Goal: Use online tool/utility: Utilize a website feature to perform a specific function

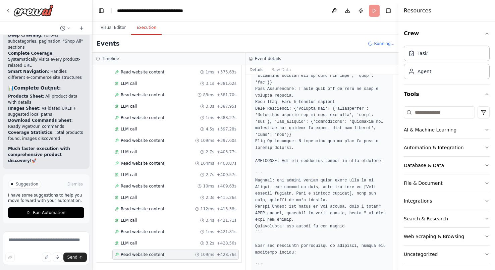
scroll to position [187, 0]
click at [49, 151] on p "Much faster execution with comprehensive product discovery! 🚀" at bounding box center [46, 155] width 76 height 18
click at [54, 197] on p "I have some suggestions to help you move forward with your automation." at bounding box center [46, 198] width 76 height 11
click at [59, 137] on li "Coverage Statistics : Total products found, images discovered" at bounding box center [46, 136] width 76 height 12
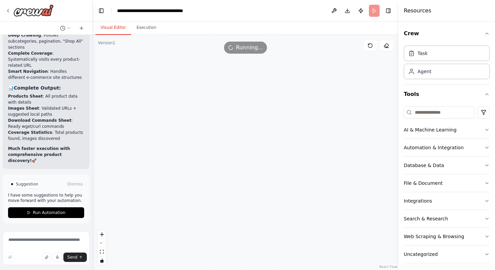
click at [111, 29] on button "Visual Editor" at bounding box center [113, 28] width 36 height 14
click at [210, 107] on div "gpt-4o-mini" at bounding box center [209, 109] width 48 height 8
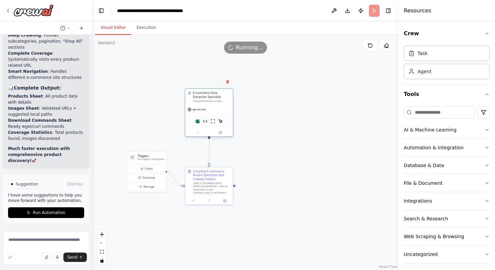
click at [210, 106] on div "gpt-4o-mini" at bounding box center [209, 109] width 48 height 8
click at [213, 121] on img at bounding box center [213, 121] width 5 height 5
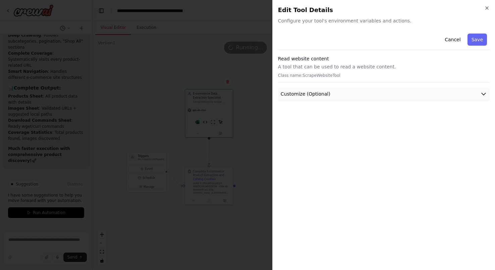
click at [298, 95] on span "Customize (Optional)" at bounding box center [306, 94] width 50 height 7
click at [305, 60] on h3 "Read website content" at bounding box center [384, 58] width 212 height 7
click at [488, 8] on icon "button" at bounding box center [487, 8] width 3 height 3
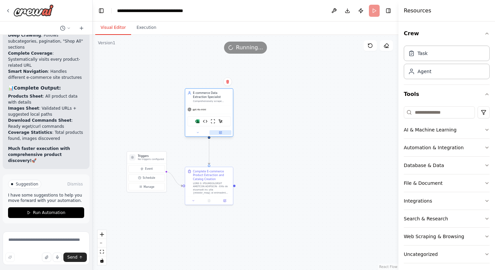
click at [222, 133] on icon at bounding box center [220, 132] width 3 height 3
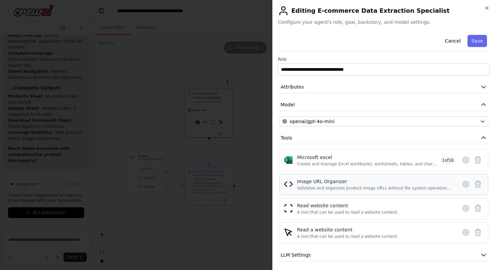
click at [341, 184] on div "Image URL Organizer" at bounding box center [375, 181] width 156 height 7
click at [344, 210] on div "A tool that can be used to read a website content." at bounding box center [347, 212] width 101 height 5
click at [462, 208] on icon at bounding box center [466, 208] width 8 height 8
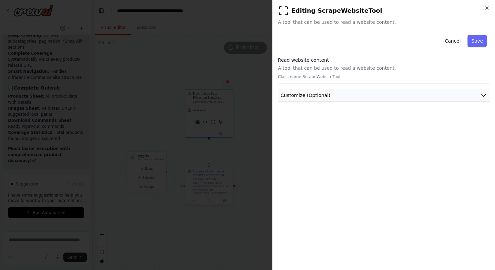
click at [389, 91] on button "Customize (Optional)" at bounding box center [384, 95] width 212 height 12
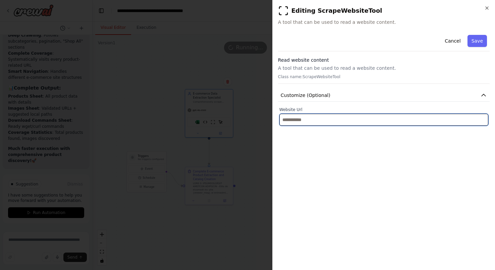
click at [337, 121] on input "text" at bounding box center [384, 120] width 209 height 12
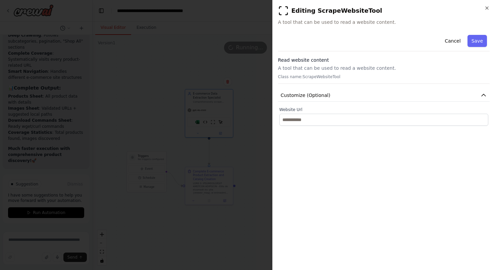
click at [488, 2] on div "**********" at bounding box center [383, 135] width 223 height 270
click at [488, 8] on icon "button" at bounding box center [487, 8] width 3 height 3
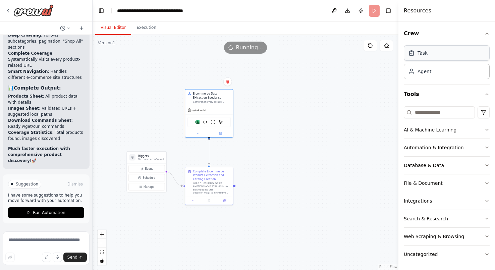
click at [428, 54] on div "Task" at bounding box center [423, 53] width 10 height 7
click at [426, 75] on div "Agent" at bounding box center [447, 70] width 86 height 15
click at [429, 61] on div "Task Agent" at bounding box center [447, 61] width 86 height 36
click at [283, 152] on div ".deletable-edge-delete-btn { width: 20px; height: 20px; border: 0px solid #ffff…" at bounding box center [246, 152] width 306 height 235
click at [213, 189] on div at bounding box center [212, 187] width 38 height 12
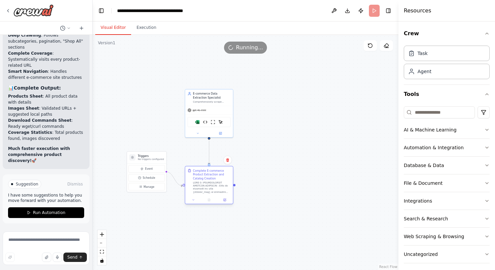
click at [213, 186] on div at bounding box center [212, 187] width 38 height 12
click at [226, 202] on button at bounding box center [224, 200] width 13 height 5
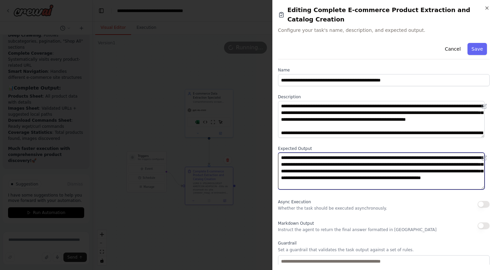
click at [378, 153] on textarea "**********" at bounding box center [381, 171] width 207 height 37
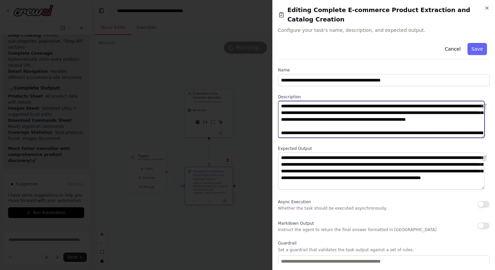
click at [364, 102] on textarea at bounding box center [381, 119] width 207 height 37
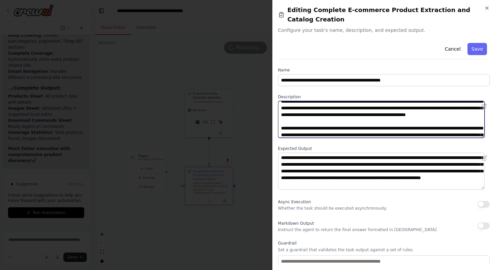
scroll to position [26, 0]
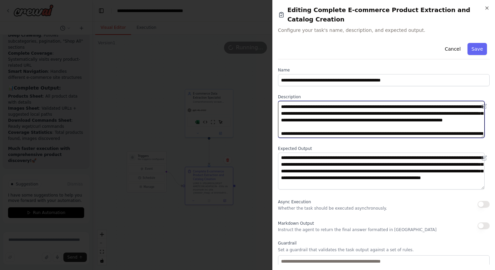
click at [302, 117] on textarea at bounding box center [381, 119] width 207 height 37
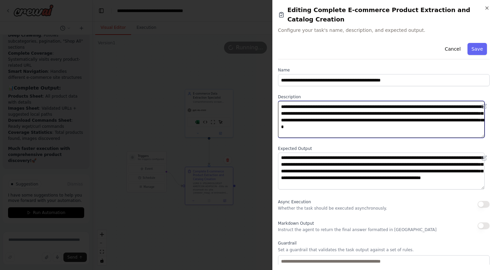
click at [470, 121] on textarea at bounding box center [381, 119] width 207 height 37
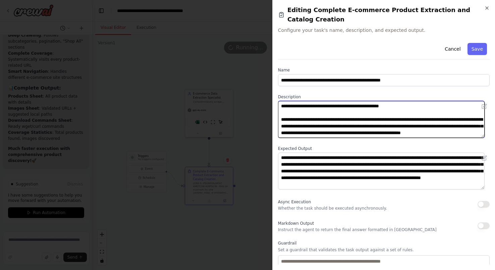
scroll to position [128, 0]
type textarea "**********"
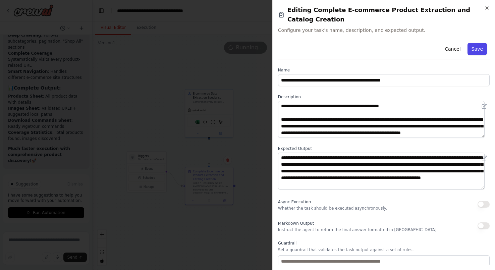
click at [473, 43] on button "Save" at bounding box center [477, 49] width 19 height 12
click at [488, 9] on icon "button" at bounding box center [487, 8] width 3 height 3
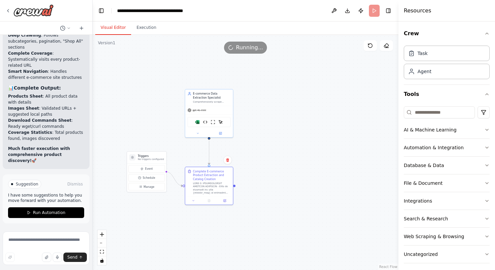
click at [57, 197] on p "I have some suggestions to help you move forward with your automation." at bounding box center [46, 198] width 76 height 11
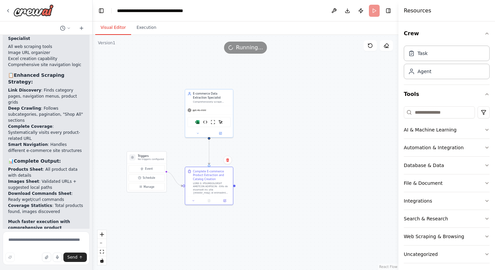
scroll to position [5406, 0]
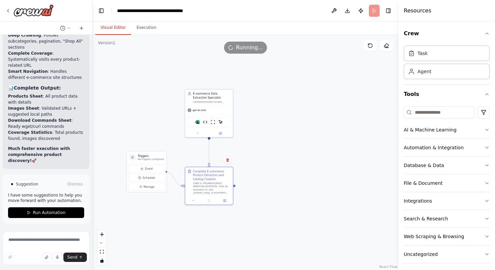
click at [33, 199] on p "I have some suggestions to help you move forward with your automation." at bounding box center [46, 198] width 76 height 11
click at [51, 198] on p "I have some suggestions to help you move forward with your automation." at bounding box center [46, 198] width 76 height 11
click at [32, 185] on span "Suggestion" at bounding box center [27, 184] width 22 height 5
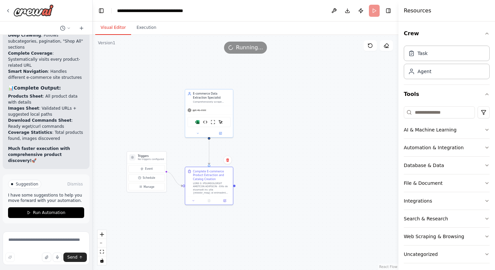
click at [12, 185] on div at bounding box center [12, 184] width 2 height 2
click at [28, 188] on div "Suggestion" at bounding box center [24, 184] width 33 height 9
click at [42, 213] on span "Run Automation" at bounding box center [49, 212] width 33 height 5
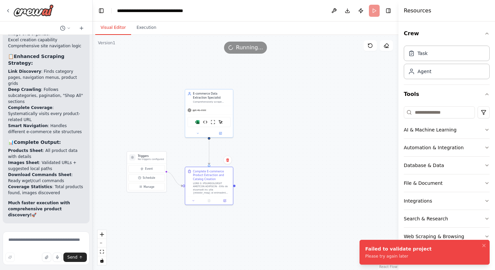
click at [332, 142] on div ".deletable-edge-delete-btn { width: 20px; height: 20px; border: 0px solid #ffff…" at bounding box center [246, 152] width 306 height 235
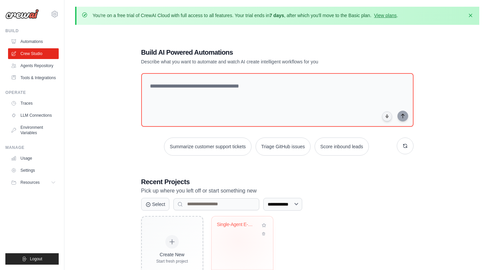
click at [238, 240] on div "Single-Agent E-commerce Product Scr..." at bounding box center [242, 242] width 61 height 53
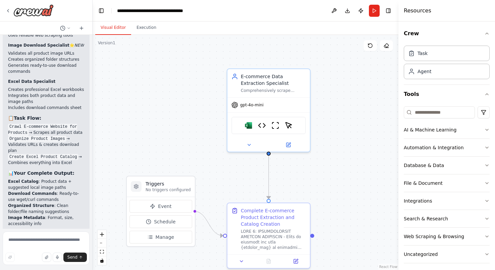
scroll to position [5330, 0]
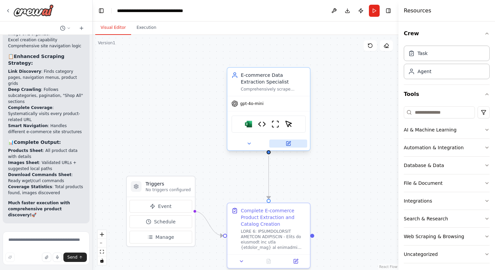
click at [290, 143] on icon at bounding box center [289, 142] width 3 height 3
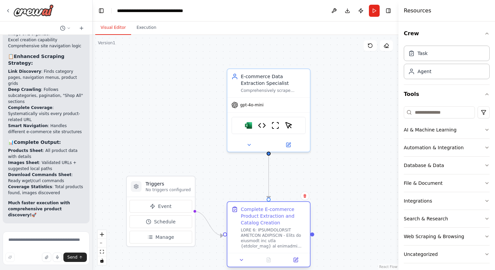
click at [255, 232] on div at bounding box center [273, 237] width 65 height 21
click at [297, 261] on icon at bounding box center [296, 260] width 4 height 4
click at [296, 259] on icon at bounding box center [296, 259] width 3 height 3
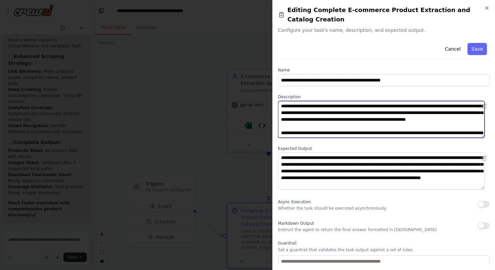
click at [359, 107] on textarea at bounding box center [381, 119] width 207 height 37
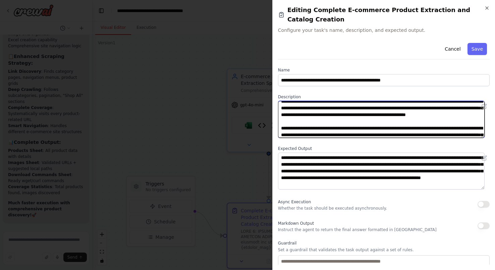
scroll to position [26, 0]
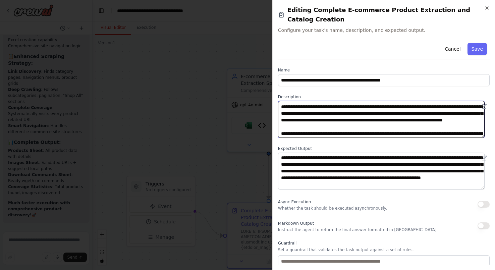
click at [301, 119] on textarea at bounding box center [381, 119] width 207 height 37
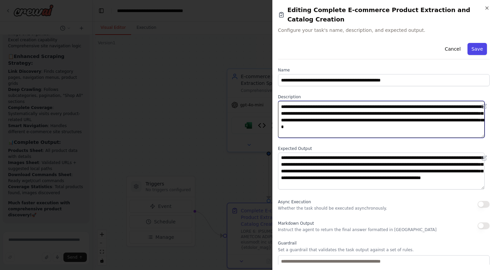
type textarea "**********"
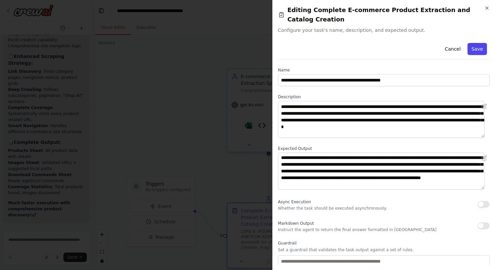
click at [470, 43] on button "Save" at bounding box center [477, 49] width 19 height 12
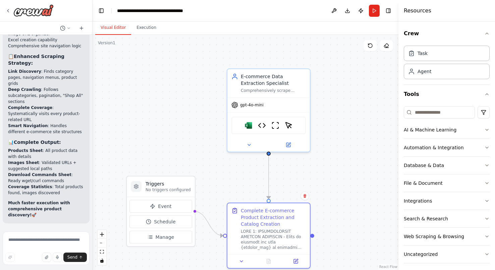
scroll to position [5351, 0]
click at [376, 9] on button "Run" at bounding box center [374, 11] width 11 height 12
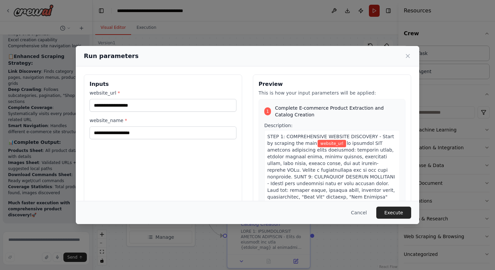
type input "**********"
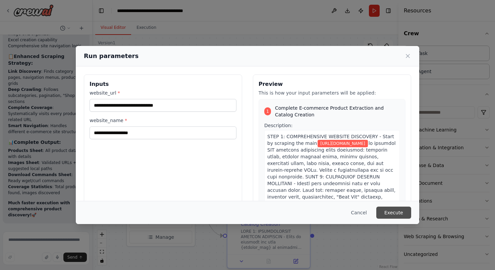
click at [392, 212] on button "Execute" at bounding box center [393, 213] width 35 height 12
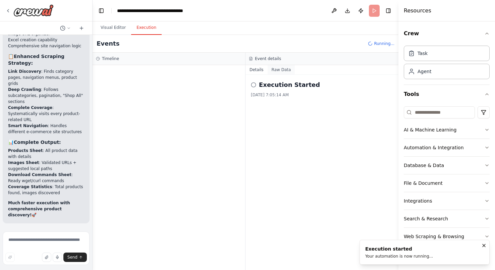
click at [280, 70] on button "Raw Data" at bounding box center [282, 69] width 28 height 9
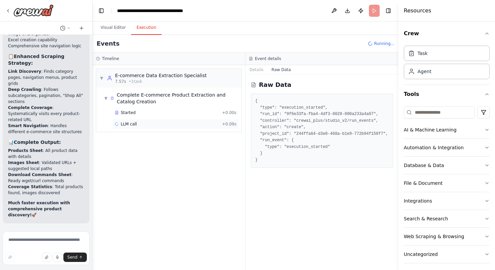
click at [164, 127] on div "LLM call + 0.09s" at bounding box center [175, 124] width 126 height 10
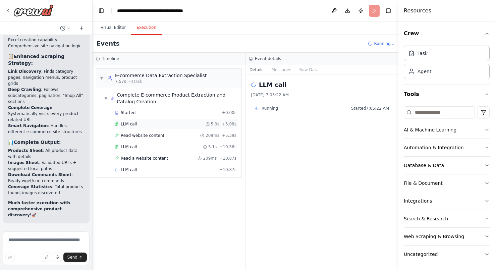
click at [163, 124] on div "LLM call 5.0s + 5.08s" at bounding box center [176, 123] width 122 height 5
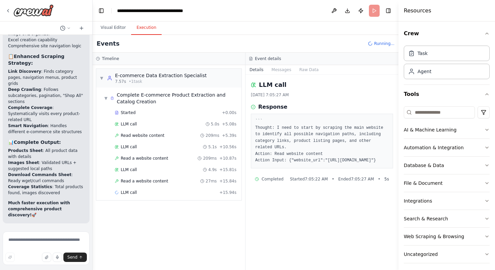
click at [321, 151] on pre "``` Thought: I need to start by scraping the main website to identify all possi…" at bounding box center [322, 141] width 134 height 46
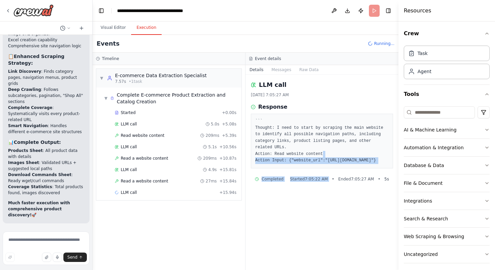
drag, startPoint x: 333, startPoint y: 155, endPoint x: 333, endPoint y: 177, distance: 22.5
click at [333, 177] on div "LLM call 10/3/2025, 7:05:27 AM Response ``` Thought: I need to start by scrapin…" at bounding box center [322, 172] width 153 height 195
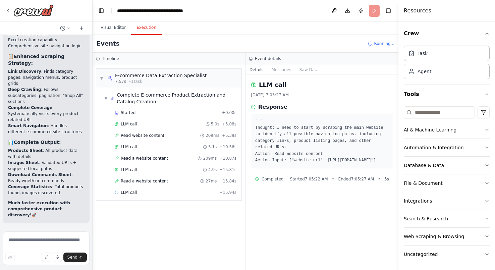
click at [319, 215] on div "LLM call 10/3/2025, 7:05:27 AM Response ``` Thought: I need to start by scrapin…" at bounding box center [322, 172] width 153 height 195
click at [263, 207] on div "LLM call 10/3/2025, 7:05:27 AM Response ``` Thought: I need to start by scrapin…" at bounding box center [322, 172] width 153 height 195
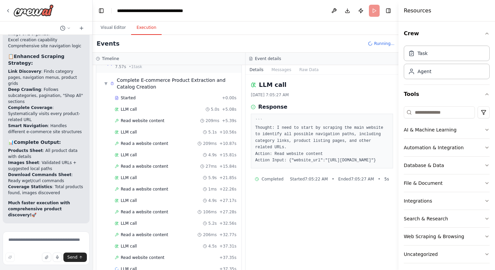
scroll to position [29, 0]
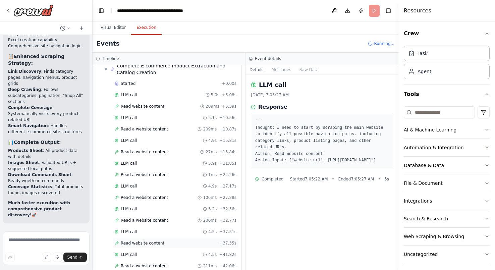
click at [146, 244] on span "Read website content" at bounding box center [143, 243] width 44 height 5
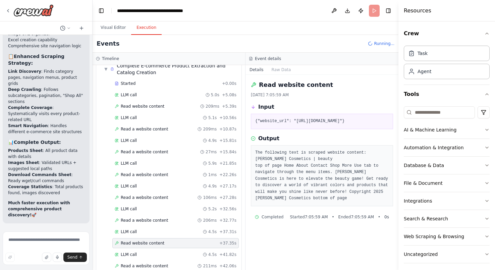
click at [323, 191] on pre "The following text is scraped website content: K. Mitchell Cosmetics | beauty t…" at bounding box center [322, 176] width 134 height 52
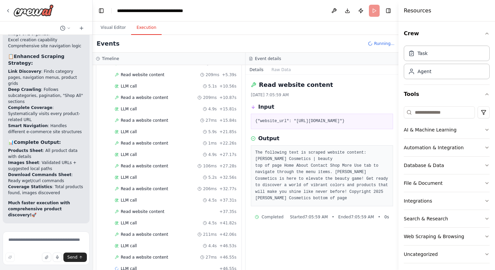
scroll to position [75, 0]
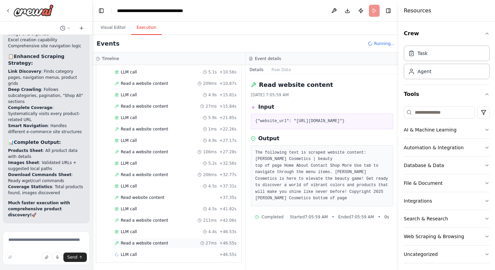
click at [200, 242] on icon at bounding box center [202, 243] width 4 height 4
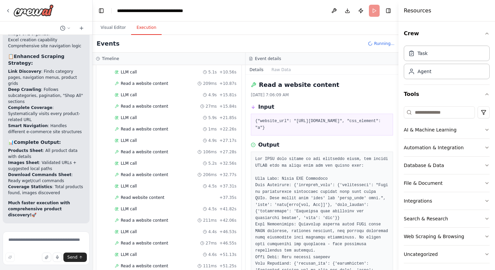
drag, startPoint x: 397, startPoint y: 129, endPoint x: 397, endPoint y: 138, distance: 9.7
click at [397, 138] on button "Toggle Sidebar" at bounding box center [398, 135] width 5 height 270
drag, startPoint x: 397, startPoint y: 138, endPoint x: 397, endPoint y: 150, distance: 11.4
click at [397, 149] on button "Toggle Sidebar" at bounding box center [398, 135] width 5 height 270
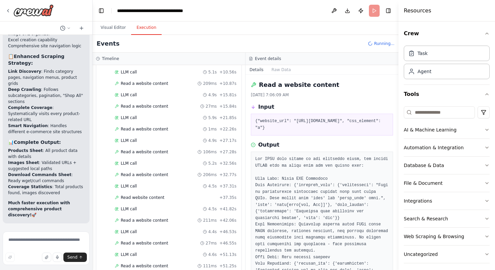
click at [396, 162] on button "Toggle Sidebar" at bounding box center [398, 135] width 5 height 270
drag, startPoint x: 397, startPoint y: 139, endPoint x: 397, endPoint y: 151, distance: 12.8
click at [397, 151] on button "Toggle Sidebar" at bounding box center [398, 135] width 5 height 270
click at [255, 69] on button "Details" at bounding box center [257, 69] width 22 height 9
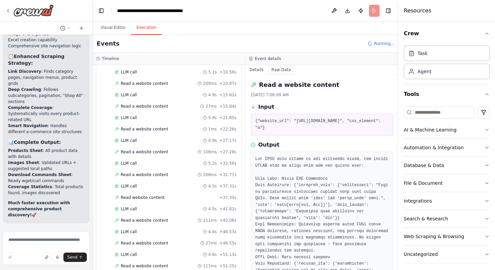
click at [282, 69] on button "Raw Data" at bounding box center [282, 69] width 28 height 9
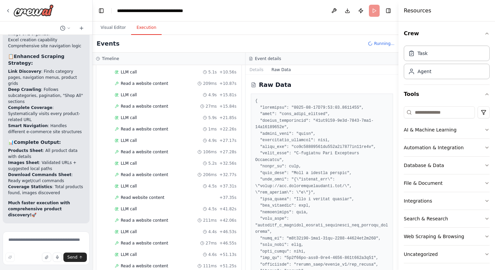
drag, startPoint x: 397, startPoint y: 88, endPoint x: 395, endPoint y: 200, distance: 112.4
click at [395, 200] on div "Crawl the website for the details of all the products sold by that e-commerce w…" at bounding box center [247, 135] width 495 height 270
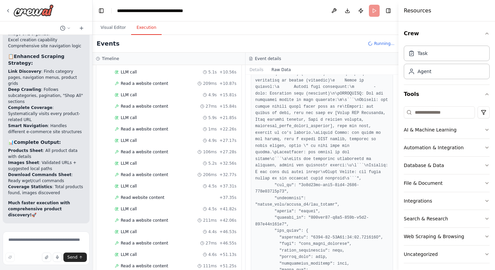
scroll to position [1273, 0]
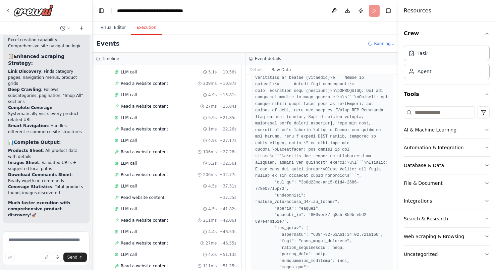
click at [396, 262] on button "Toggle Sidebar" at bounding box center [398, 135] width 5 height 270
click at [397, 264] on button "Toggle Sidebar" at bounding box center [398, 135] width 5 height 270
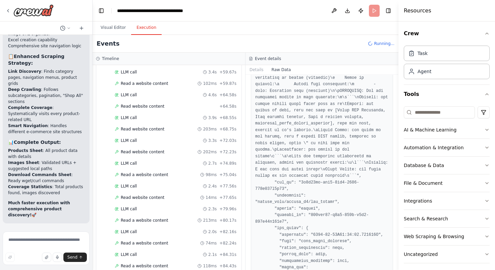
scroll to position [326, 0]
